Goal: Find specific page/section: Find specific page/section

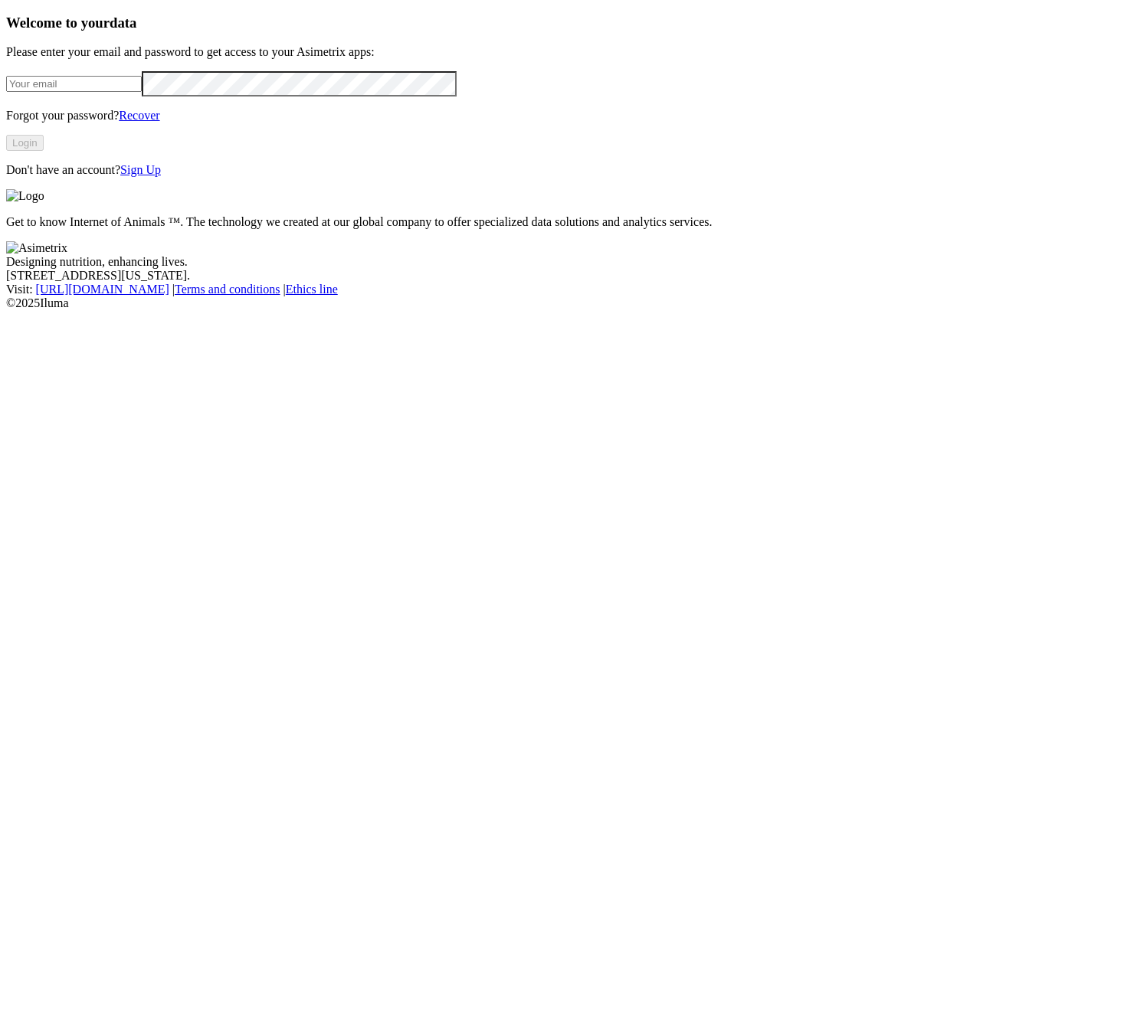
click at [142, 92] on input "email" at bounding box center [74, 84] width 136 height 16
paste input "[PERSON_NAME][EMAIL_ADDRESS][PERSON_NAME][DOMAIN_NAME]"
type input "[PERSON_NAME][EMAIL_ADDRESS][PERSON_NAME][DOMAIN_NAME]"
click input "submit" at bounding box center [0, 0] width 0 height 0
